Goal: Task Accomplishment & Management: Manage account settings

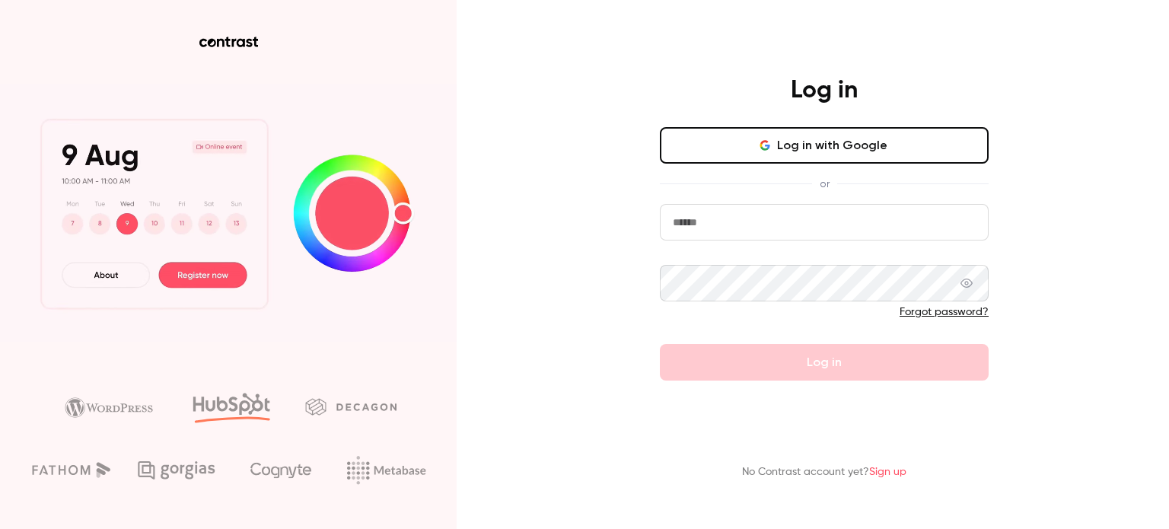
click at [841, 153] on button "Log in with Google" at bounding box center [824, 145] width 329 height 37
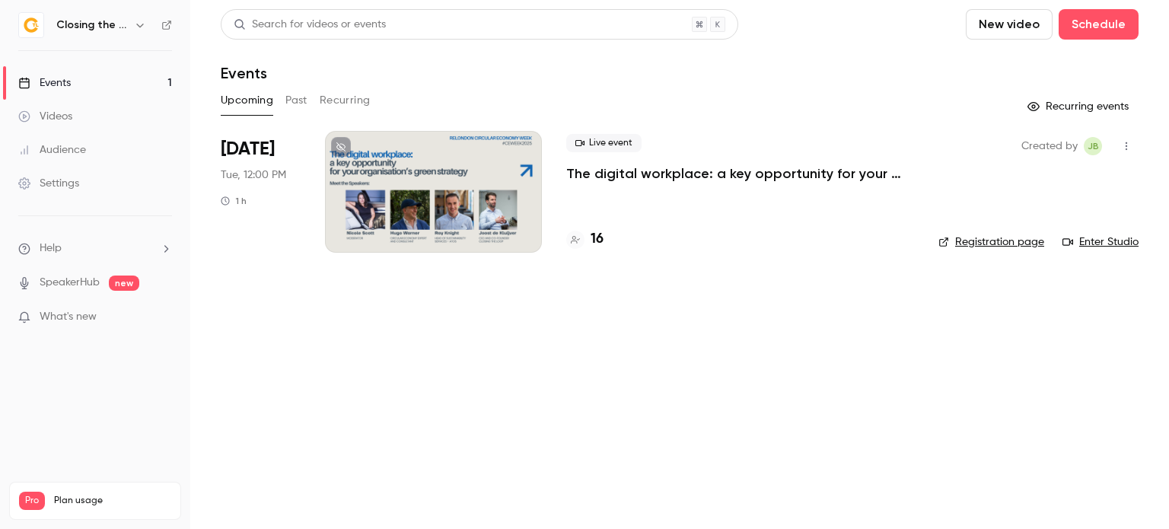
click at [411, 222] on div at bounding box center [433, 192] width 217 height 122
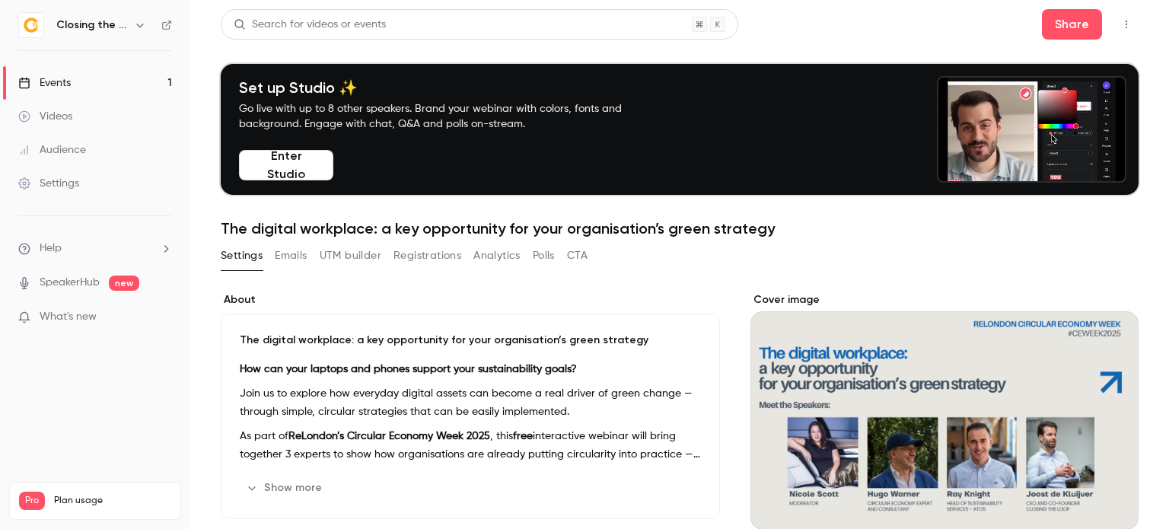
click at [413, 254] on button "Registrations" at bounding box center [428, 256] width 68 height 24
